Goal: Information Seeking & Learning: Learn about a topic

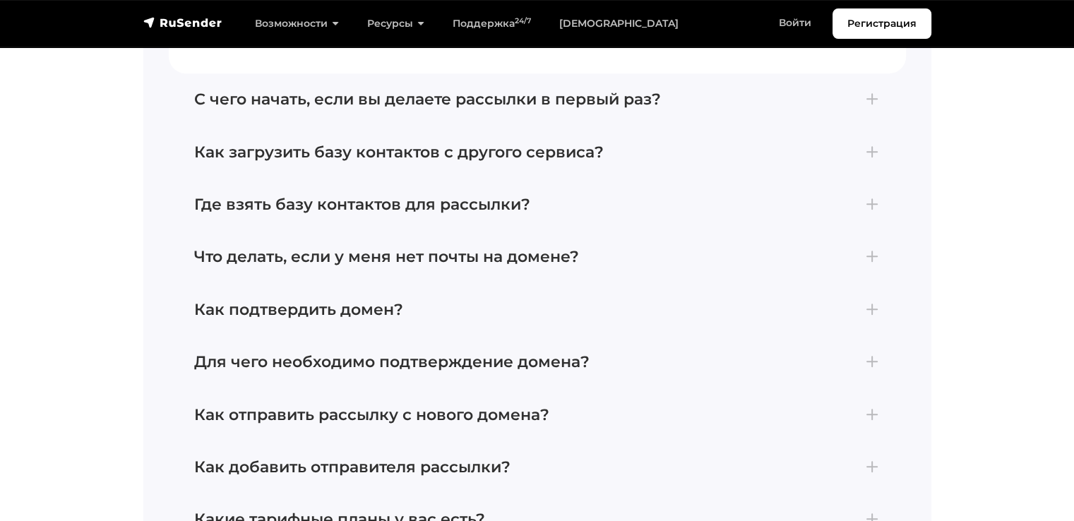
scroll to position [6146, 0]
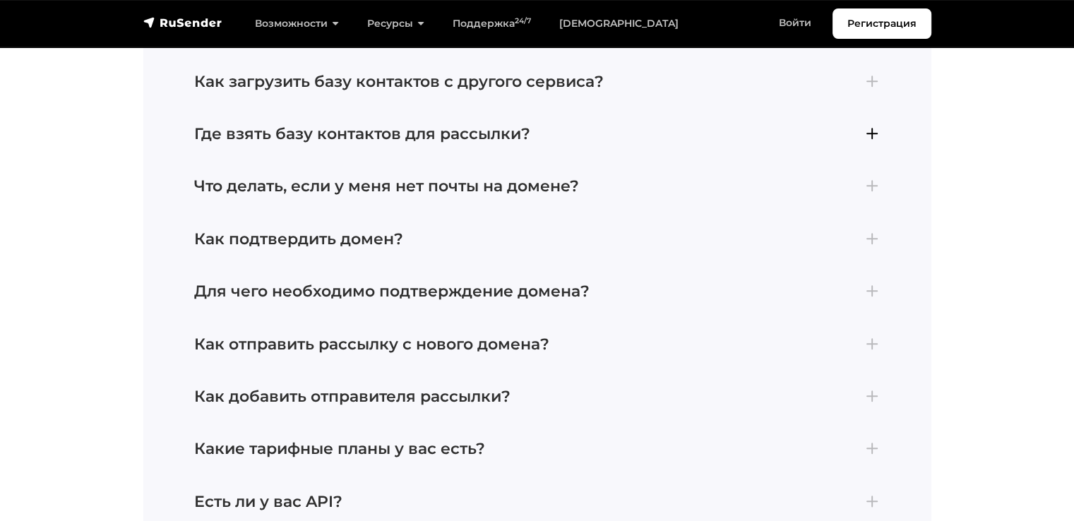
click at [875, 134] on h4 "Где взять базу контактов для рассылки?" at bounding box center [537, 134] width 687 height 18
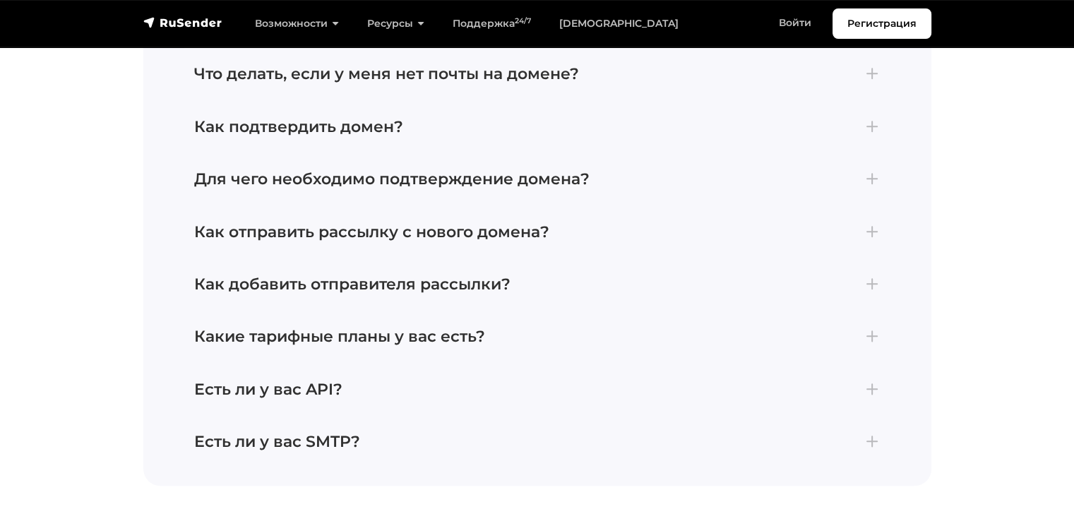
scroll to position [6326, 0]
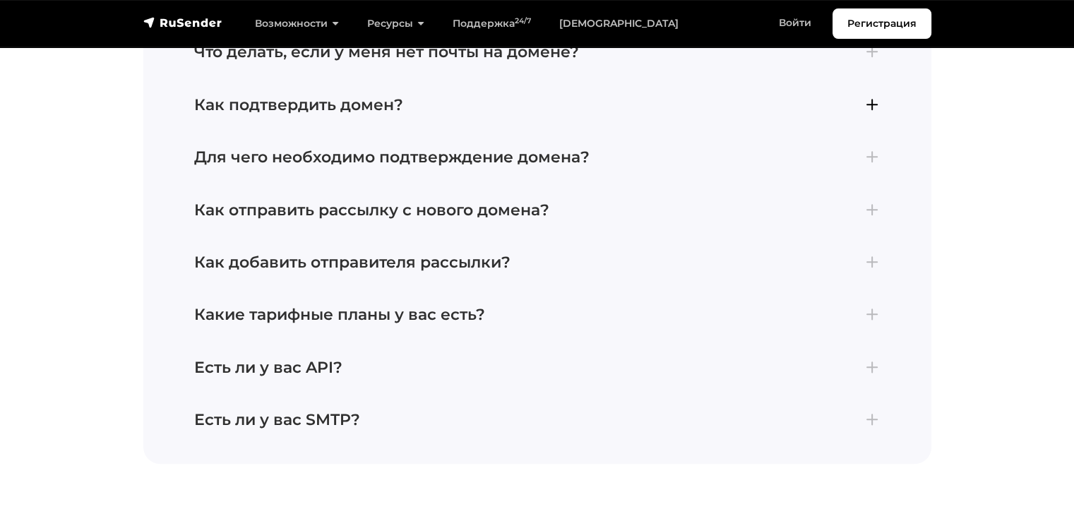
click at [870, 100] on h4 "Как подтвердить домен?" at bounding box center [537, 105] width 687 height 18
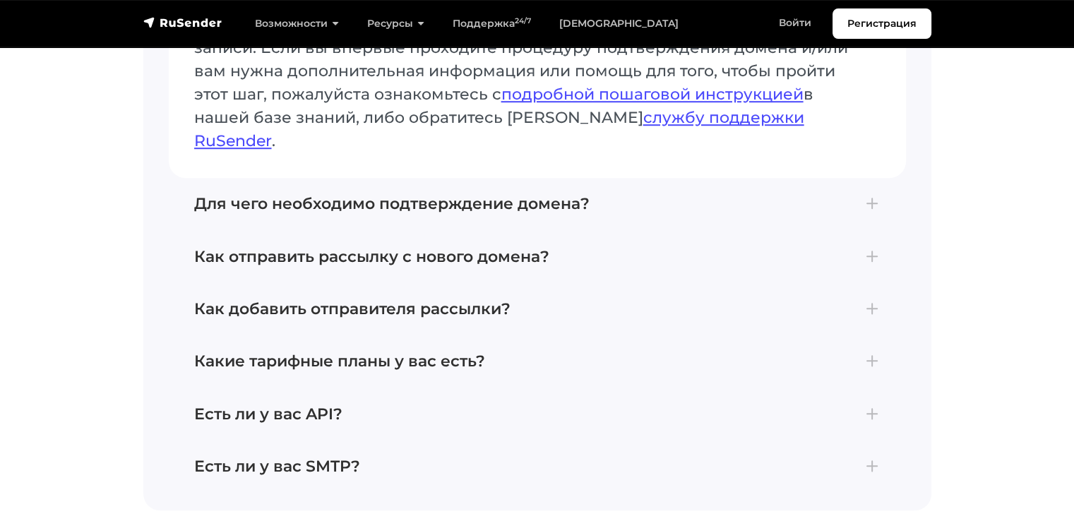
scroll to position [6397, 0]
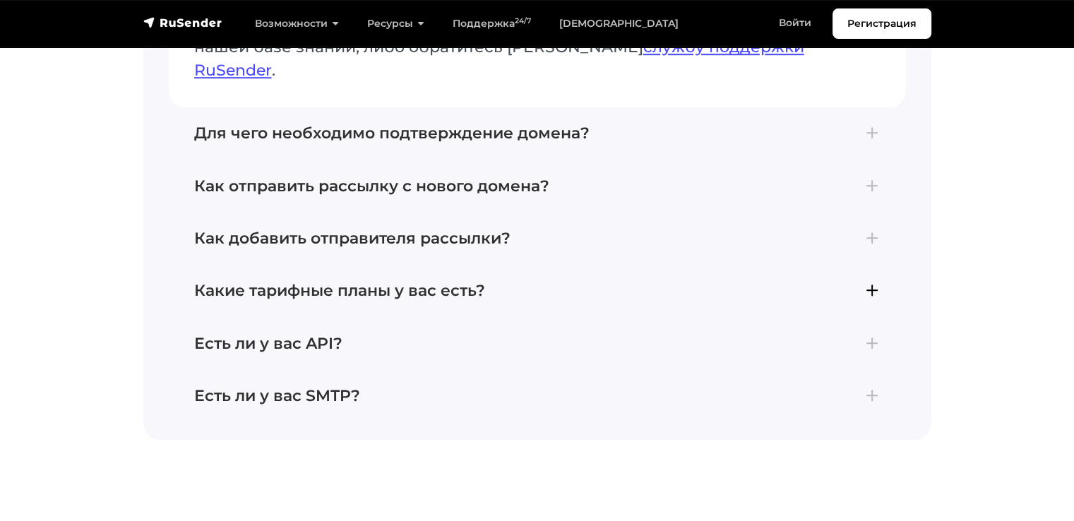
click at [867, 282] on h4 "Какие тарифные планы у вас есть?" at bounding box center [537, 291] width 687 height 18
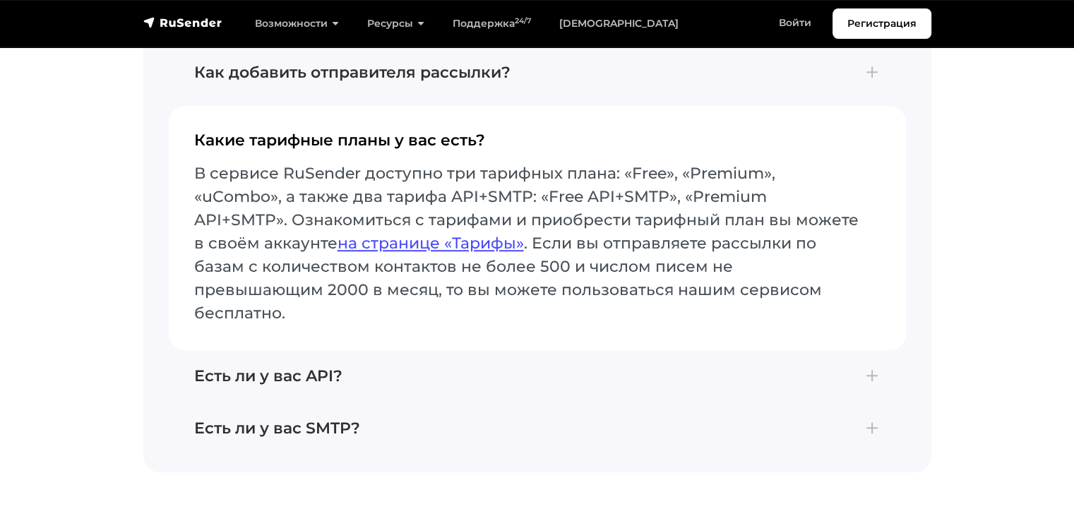
scroll to position [6363, 0]
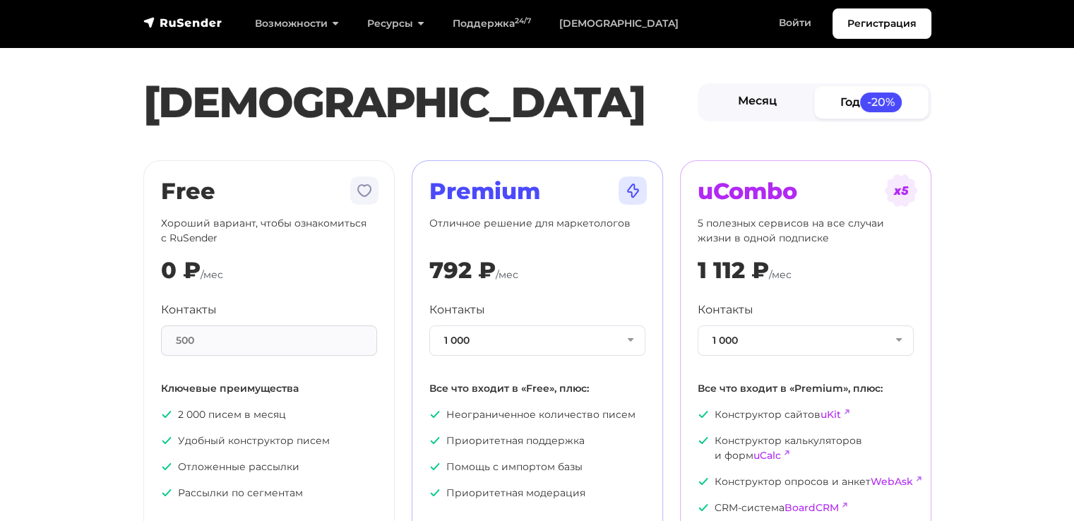
click at [758, 104] on link "Месяц" at bounding box center [758, 102] width 114 height 32
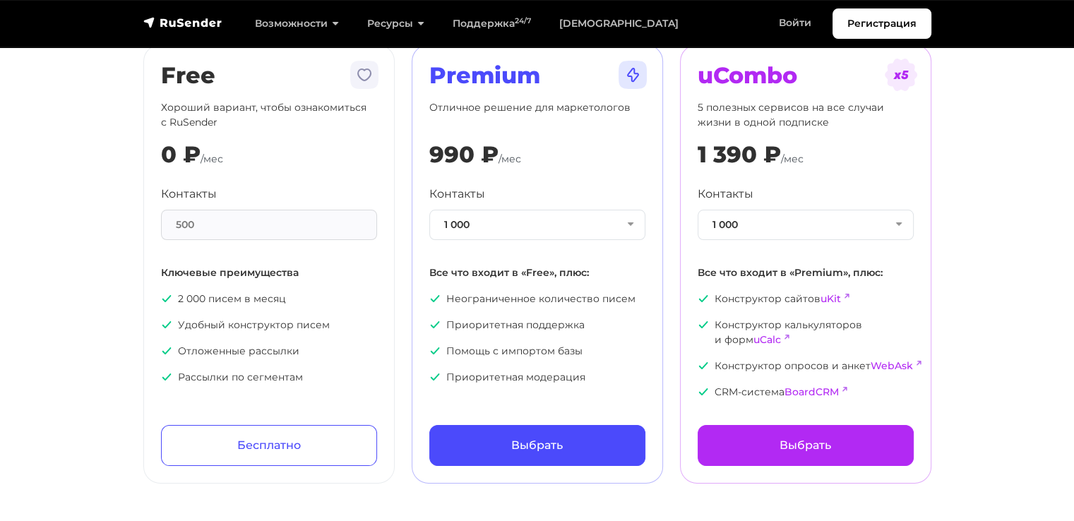
scroll to position [141, 0]
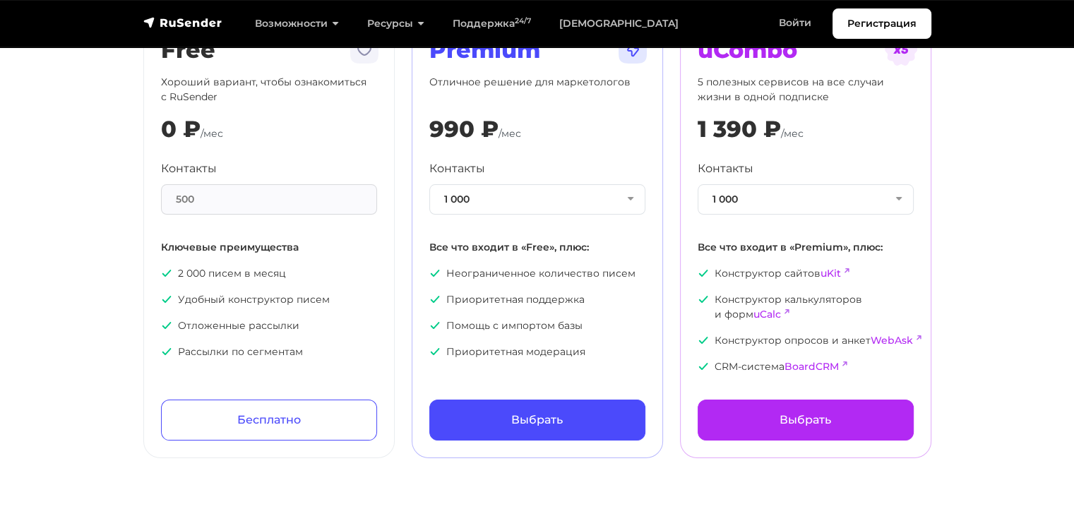
click at [288, 201] on div "500" at bounding box center [269, 199] width 216 height 30
click at [540, 208] on button "1 000" at bounding box center [537, 199] width 216 height 30
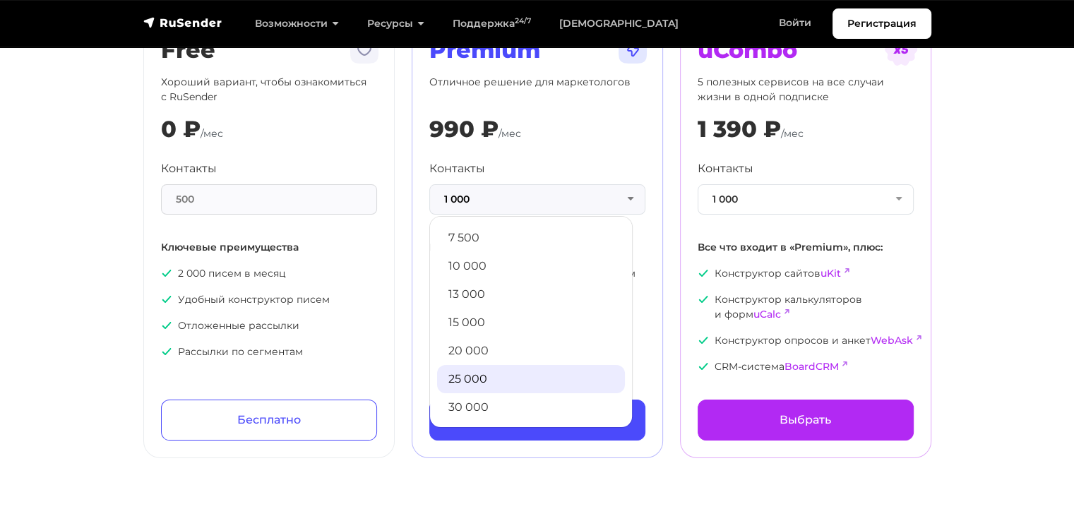
click at [492, 372] on link "25 000" at bounding box center [531, 379] width 188 height 28
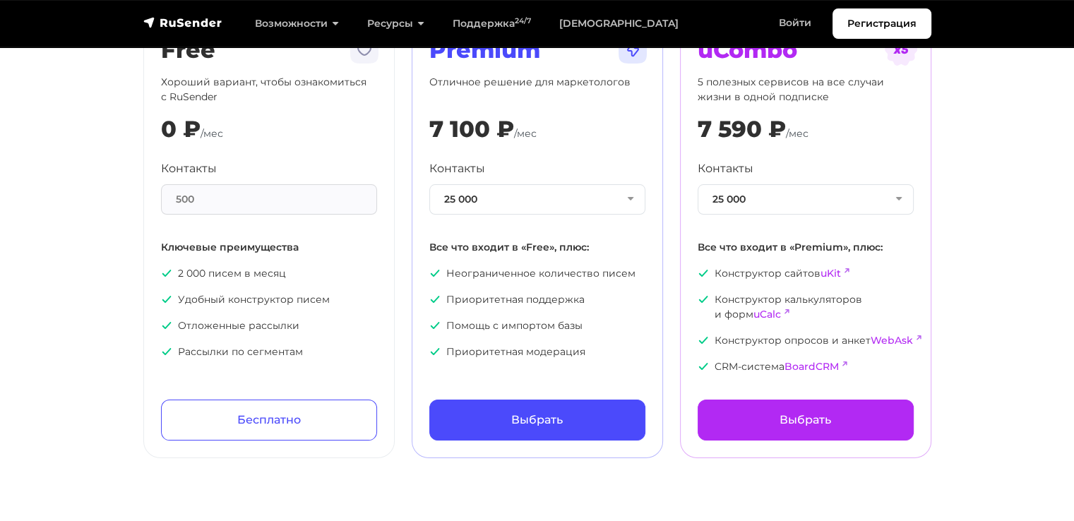
click at [1002, 297] on section "Тарифы Месяц Год -20% Free Хороший вариант, чтобы ознакомиться с RuSender 0 ₽ /…" at bounding box center [537, 167] width 1074 height 583
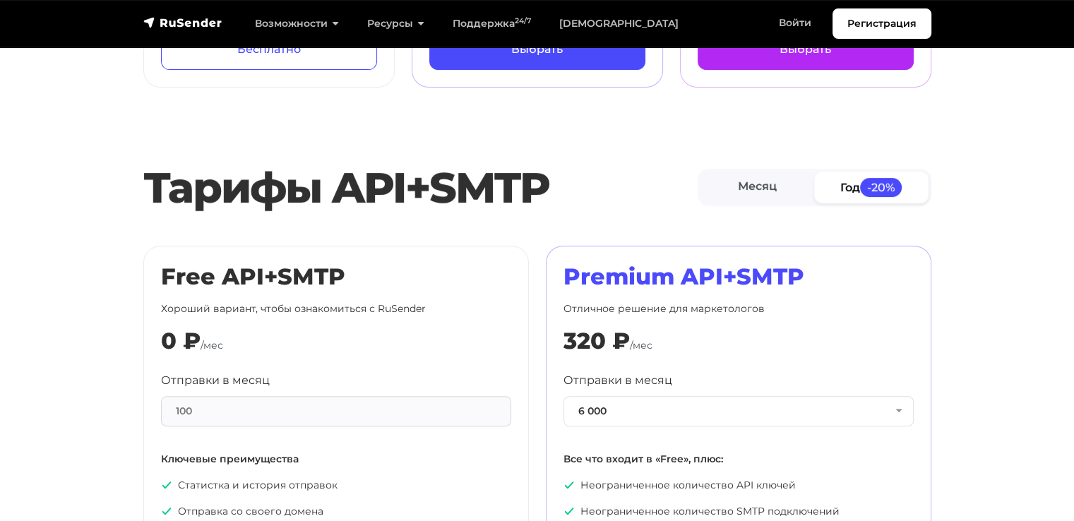
scroll to position [636, 0]
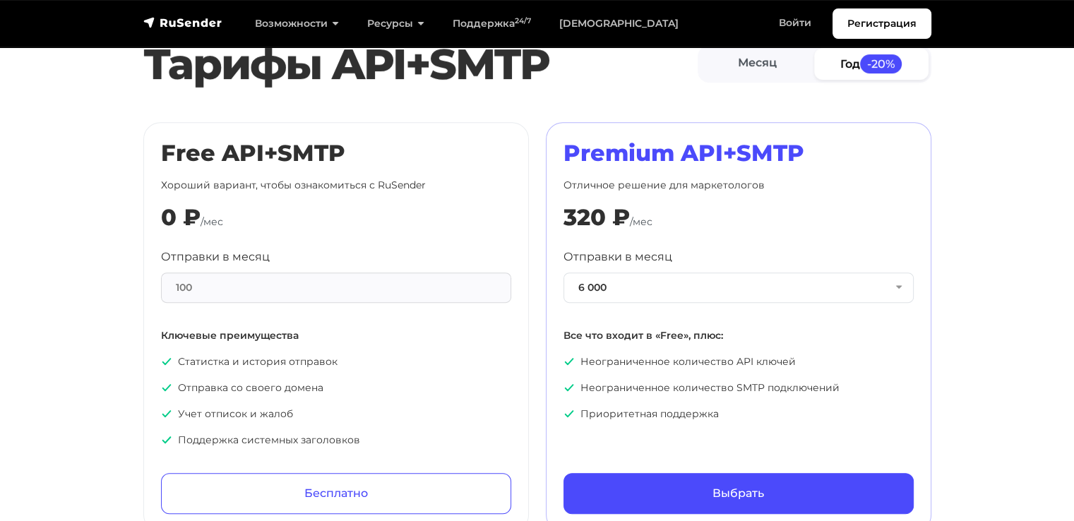
click at [400, 286] on div "100" at bounding box center [336, 288] width 350 height 30
click at [695, 291] on button "6 000" at bounding box center [739, 288] width 350 height 30
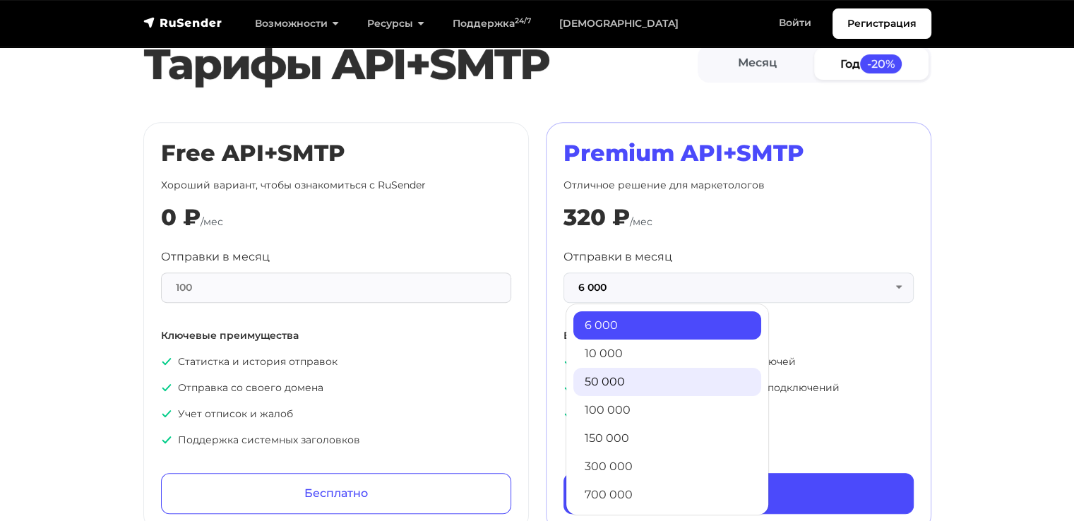
click at [631, 376] on link "50 000" at bounding box center [668, 382] width 188 height 28
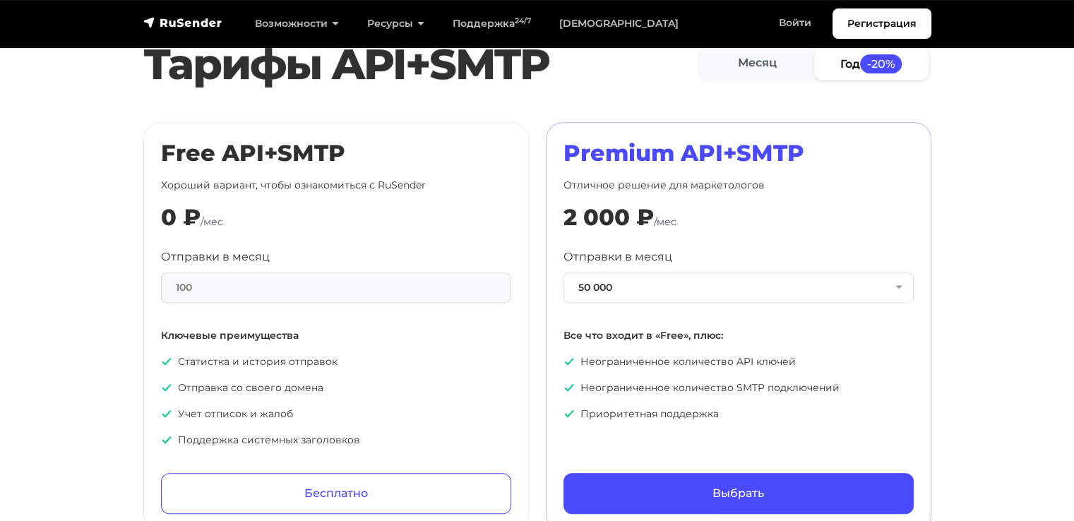
click at [964, 344] on section "Тарифы API+SMTP Месяц Год -20% Free API+SMTP Хороший вариант, чтобы ознакомитьс…" at bounding box center [537, 282] width 1074 height 500
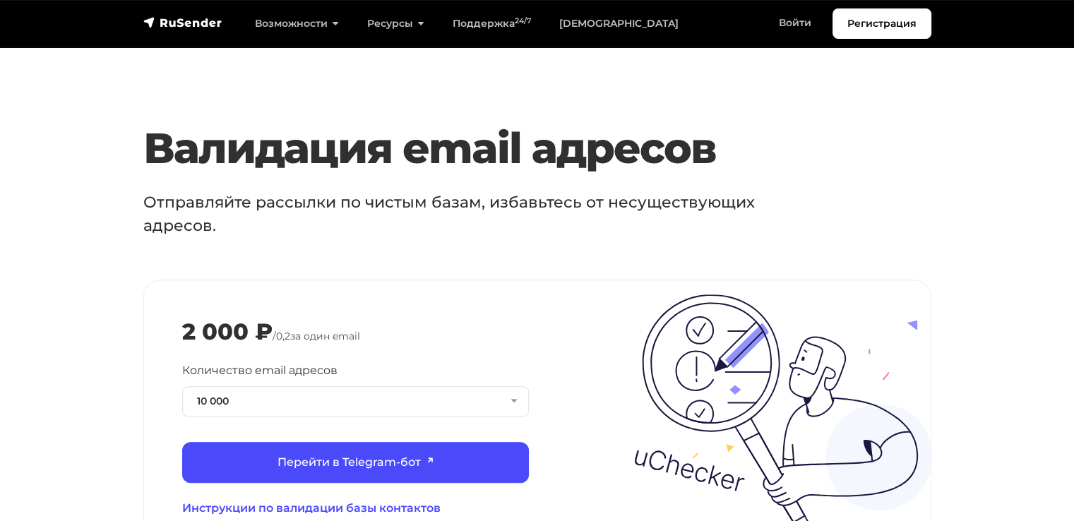
scroll to position [1554, 0]
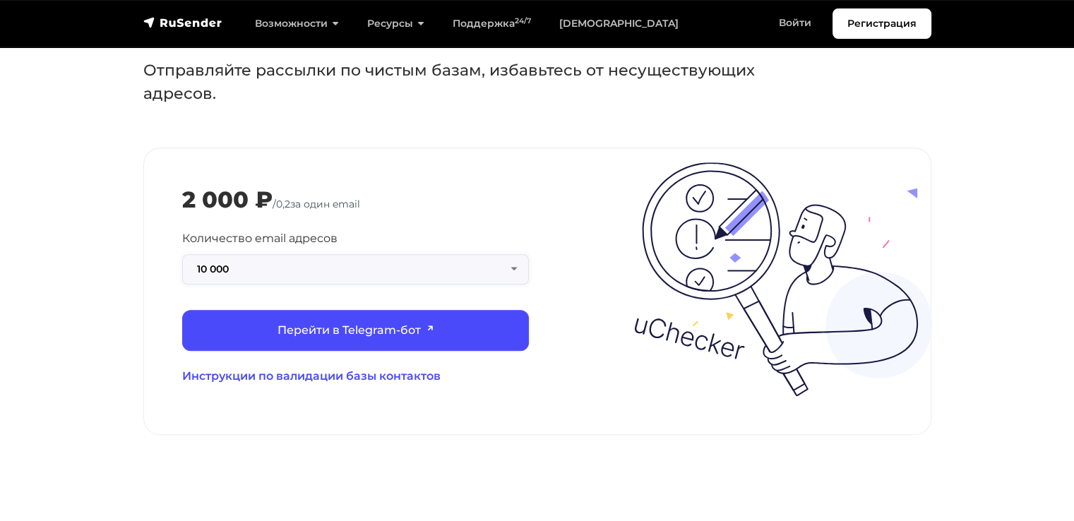
click at [373, 254] on button "10 000" at bounding box center [355, 269] width 347 height 30
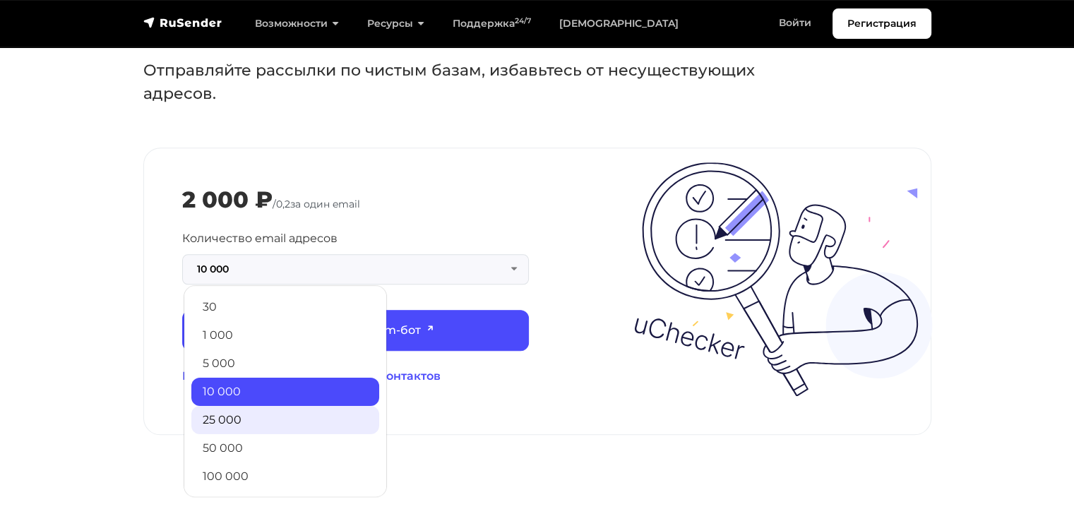
click at [249, 406] on link "25 000" at bounding box center [285, 420] width 188 height 28
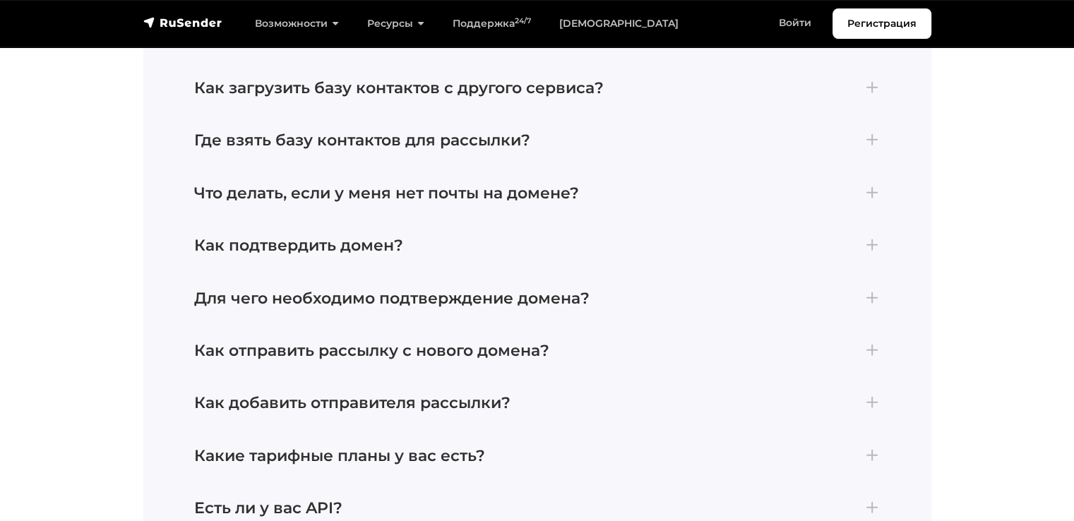
scroll to position [3532, 0]
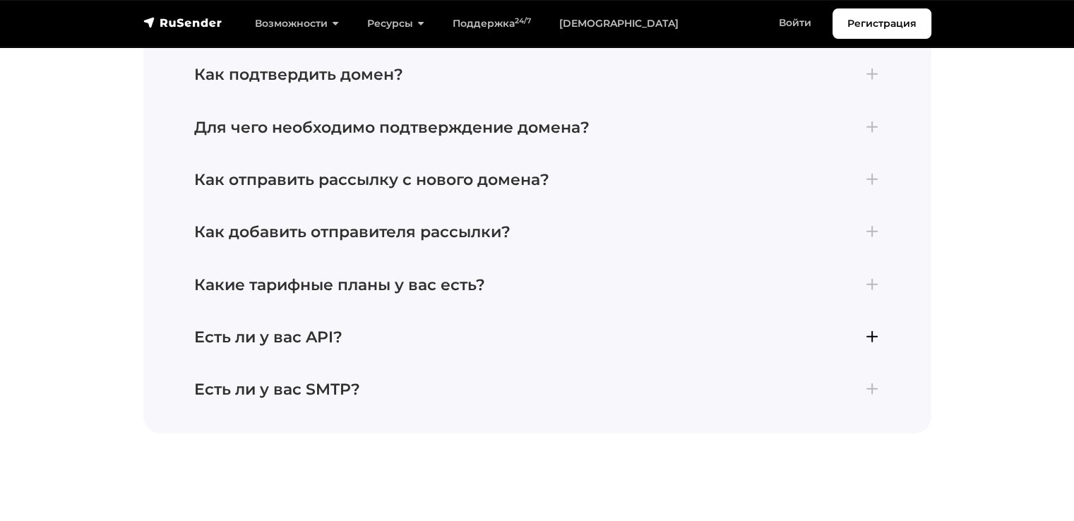
click at [873, 328] on h4 "Есть ли у вас API?" at bounding box center [537, 337] width 687 height 18
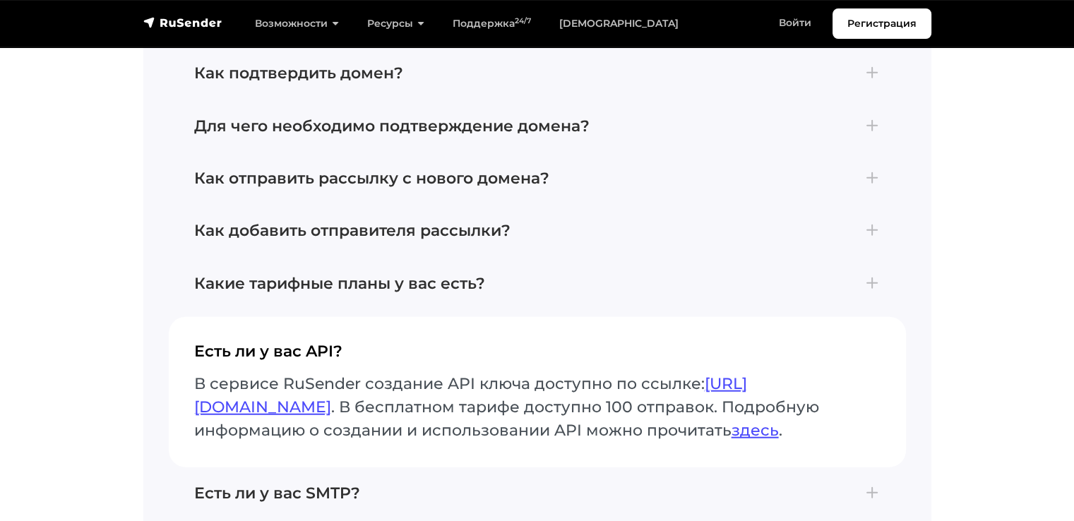
scroll to position [3427, 0]
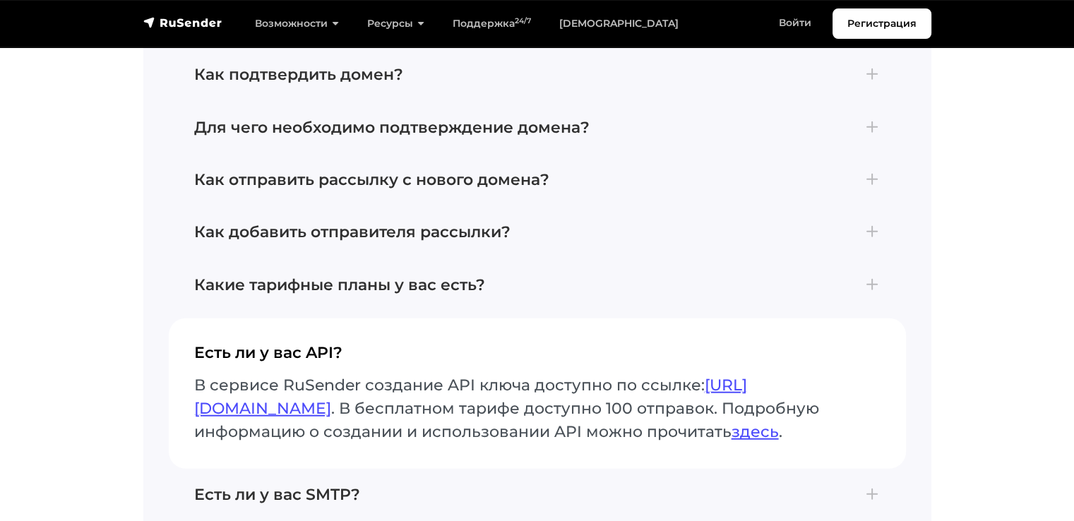
click at [873, 319] on button "Есть ли у вас API? В сервисе RuSender создание API ключа доступно по ссылке: ht…" at bounding box center [537, 394] width 737 height 150
click at [876, 486] on h4 "Есть ли у вас SMTP?" at bounding box center [537, 495] width 687 height 18
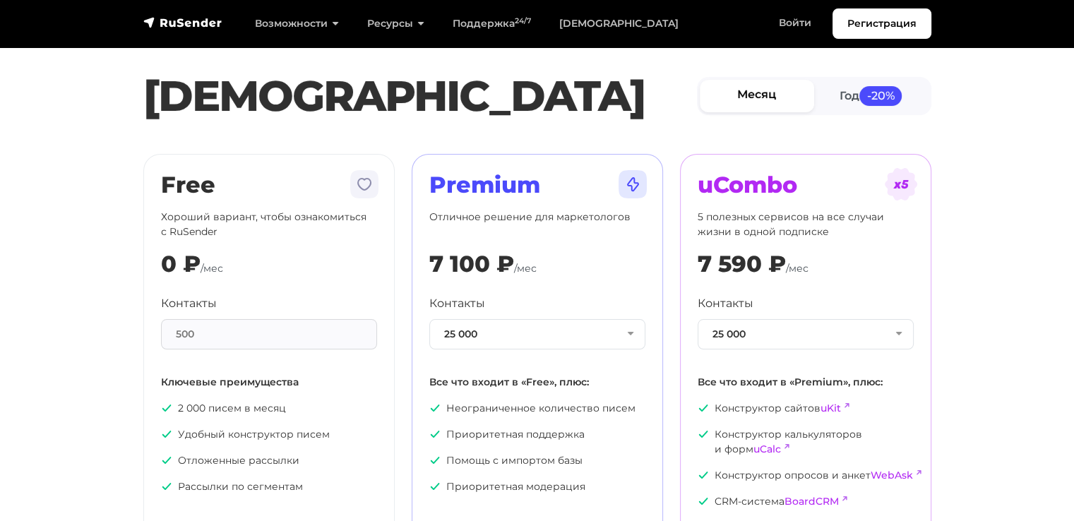
scroll to position [0, 0]
